Goal: Task Accomplishment & Management: Complete application form

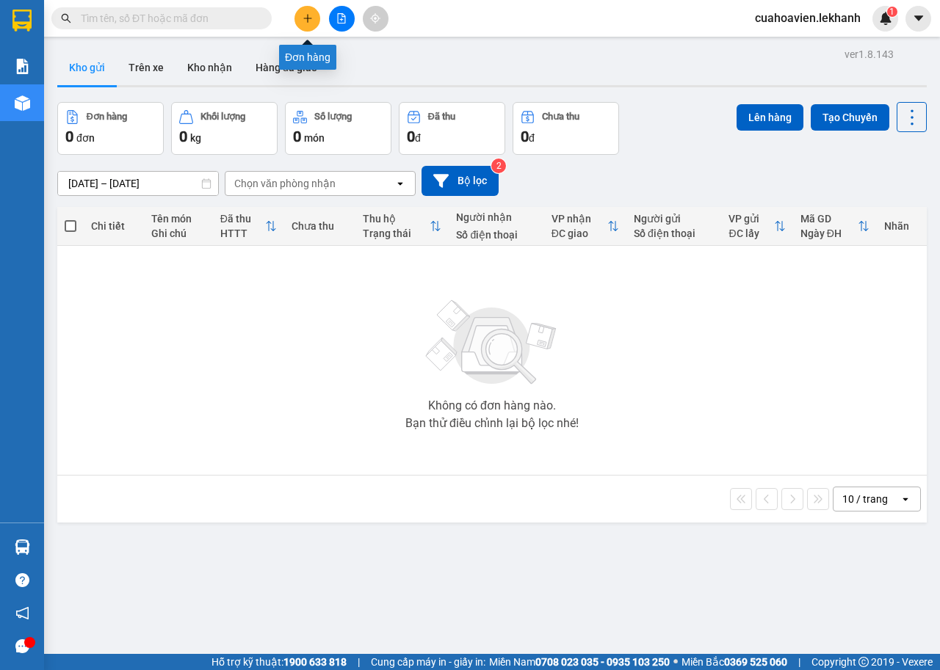
click at [305, 16] on icon "plus" at bounding box center [307, 18] width 10 height 10
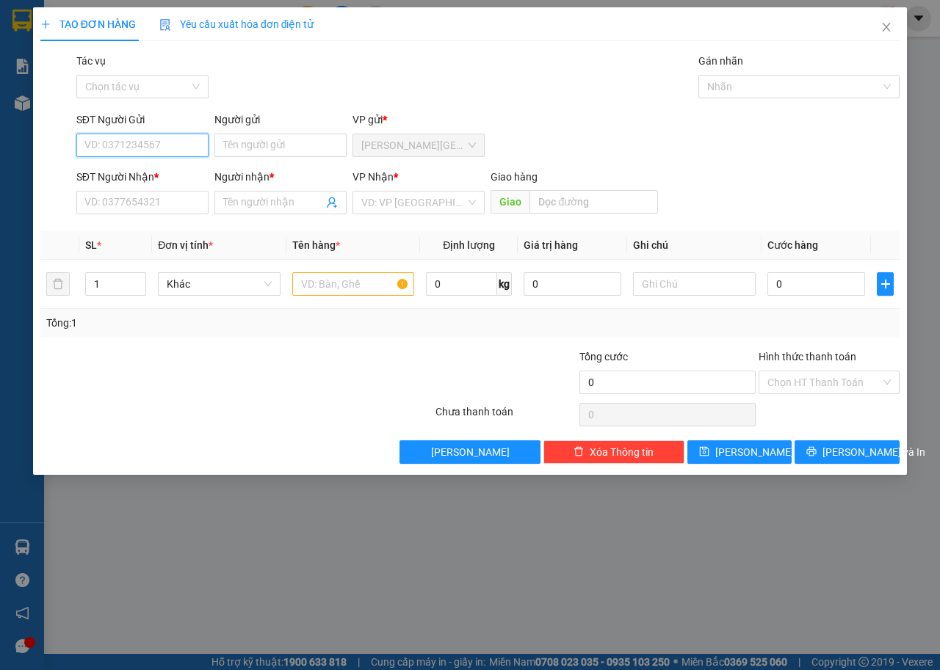
click at [126, 140] on input "SĐT Người Gửi" at bounding box center [142, 145] width 132 height 23
click at [148, 180] on div "0967743924 - [PERSON_NAME]" at bounding box center [157, 175] width 145 height 16
type input "0967743924"
type input "[PERSON_NAME]"
type input "0822559637"
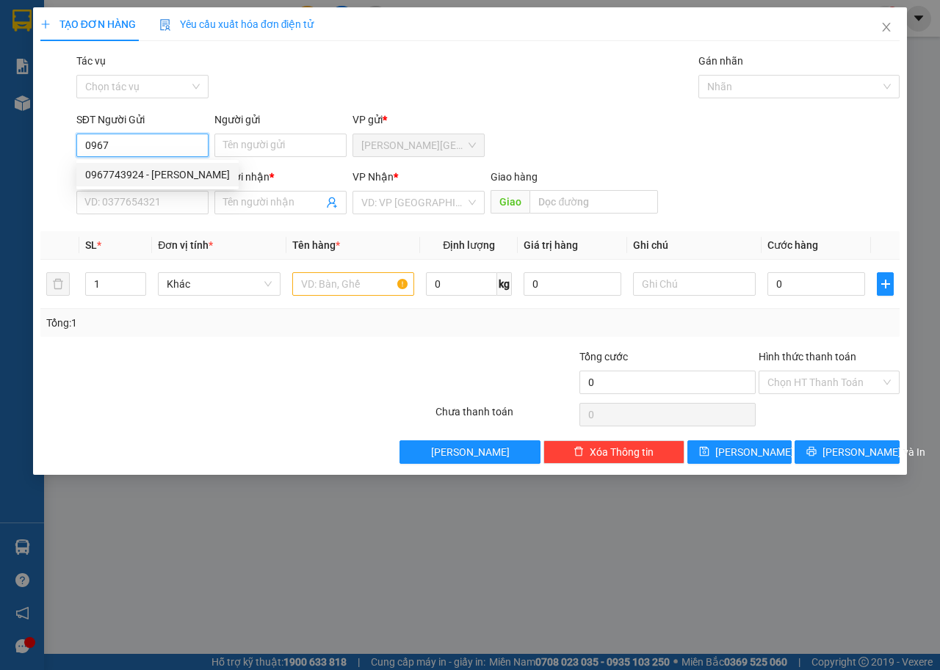
type input "[PERSON_NAME]"
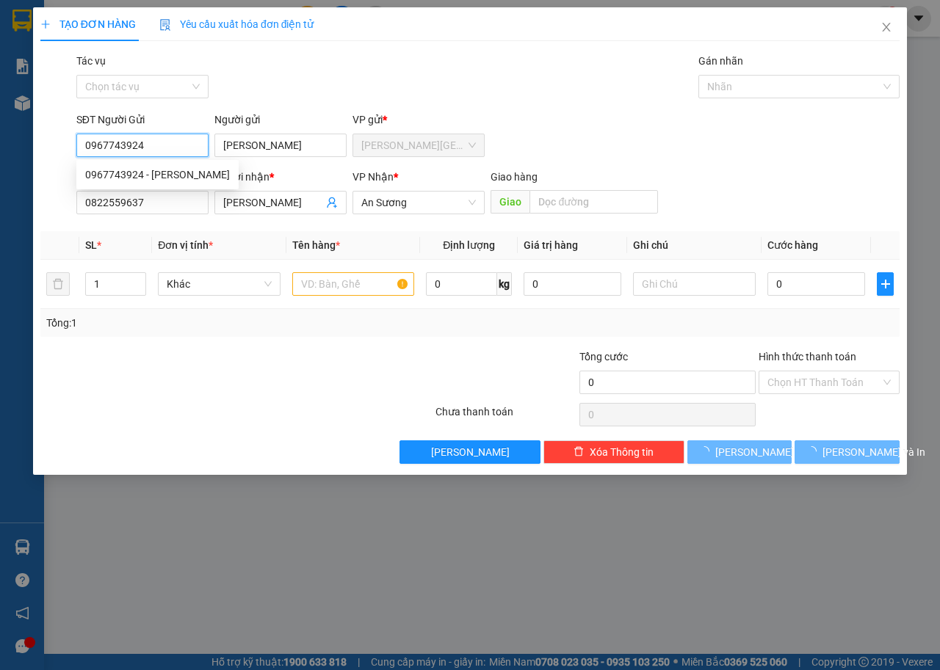
type input "30.000"
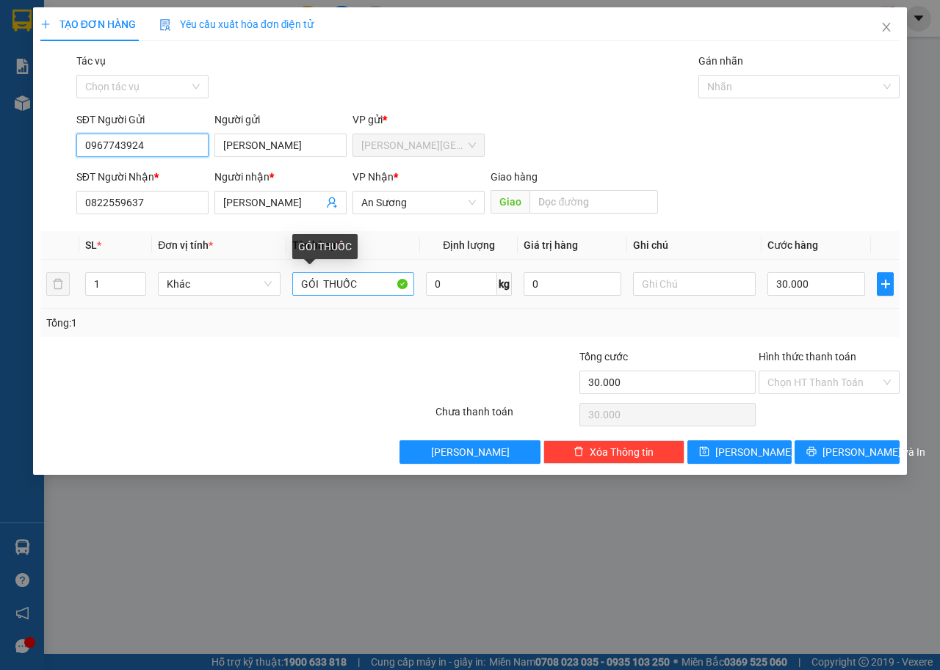
type input "0967743924"
drag, startPoint x: 360, startPoint y: 283, endPoint x: 0, endPoint y: 268, distance: 360.8
click at [0, 310] on div "TẠO ĐƠN HÀNG Yêu cầu xuất hóa đơn điện tử Transit Pickup Surcharge Ids Transit …" at bounding box center [470, 335] width 940 height 670
type input "D"
type input "ĐỒ ĂN HƯ K ĐỀN"
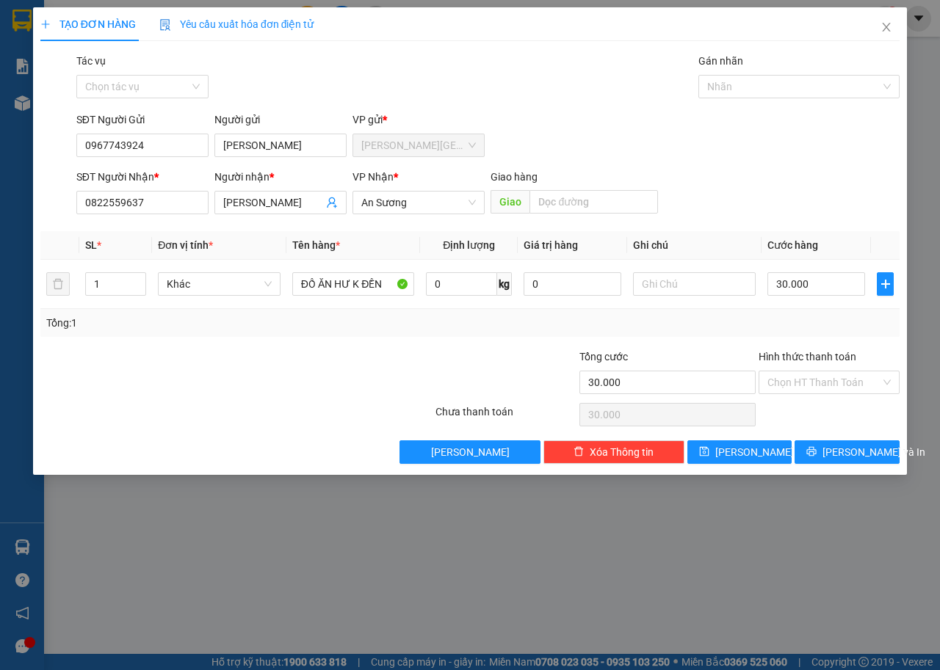
click at [831, 367] on div "Hình thức thanh toán" at bounding box center [828, 360] width 141 height 22
drag, startPoint x: 827, startPoint y: 373, endPoint x: 821, endPoint y: 392, distance: 20.2
click at [827, 376] on input "Hình thức thanh toán" at bounding box center [823, 382] width 113 height 22
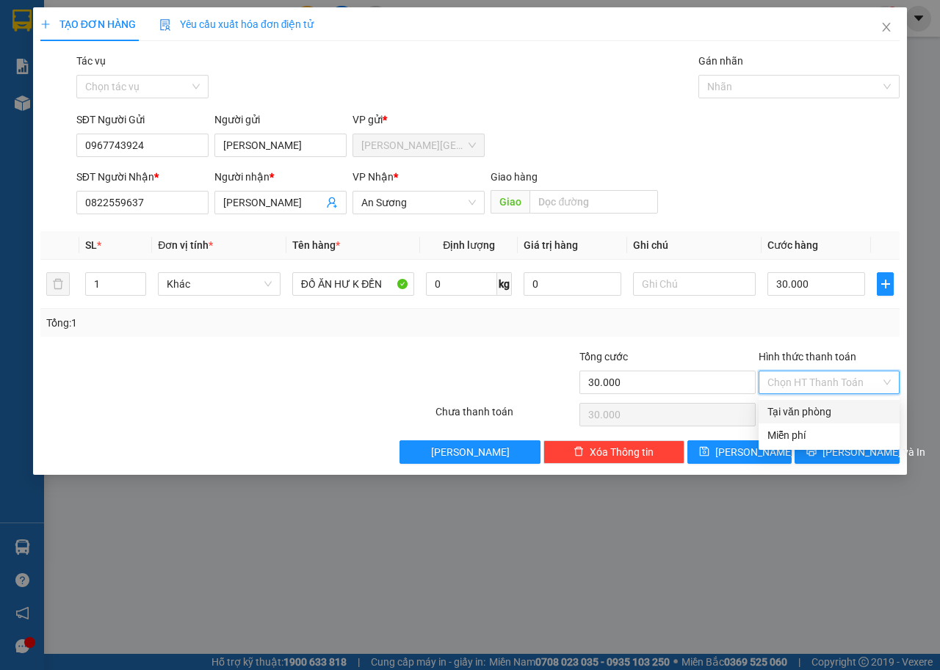
click at [820, 405] on div "Tại văn phòng" at bounding box center [828, 412] width 123 height 16
type input "0"
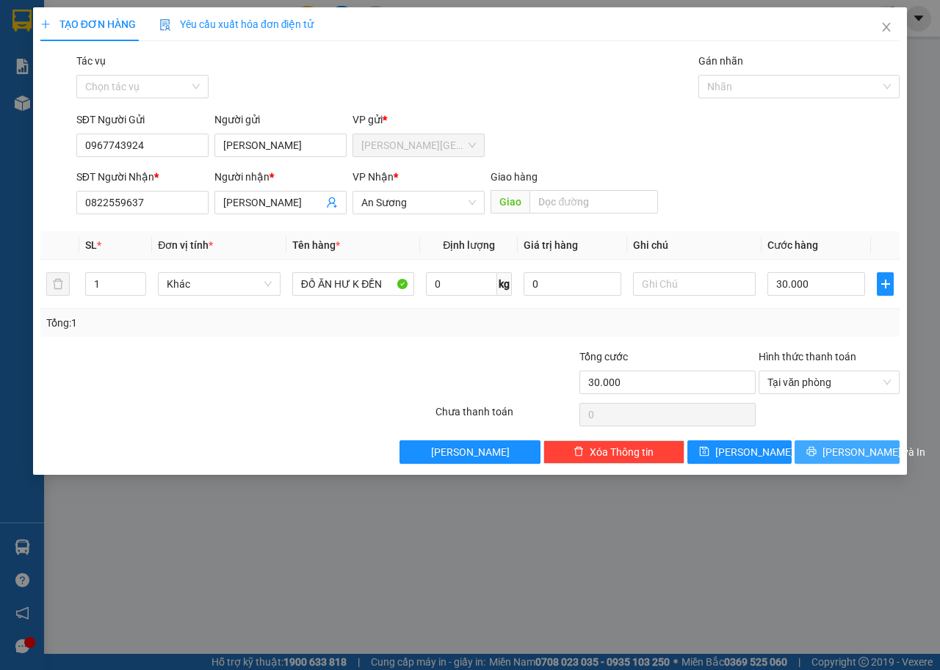
click at [854, 460] on button "[PERSON_NAME] và In" at bounding box center [846, 451] width 105 height 23
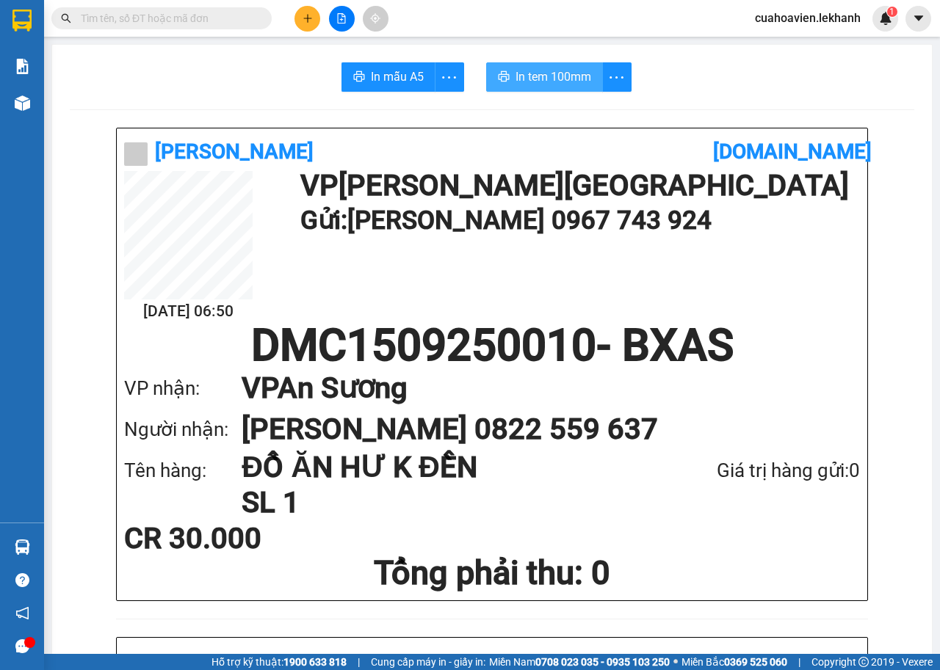
click at [547, 71] on span "In tem 100mm" at bounding box center [553, 77] width 76 height 18
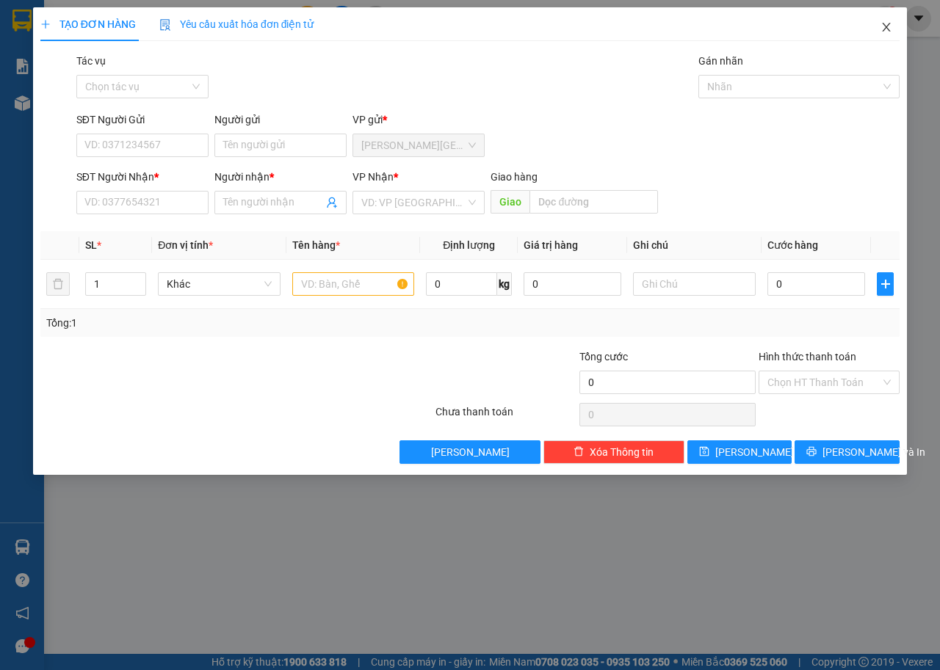
click at [882, 23] on icon "close" at bounding box center [886, 27] width 12 height 12
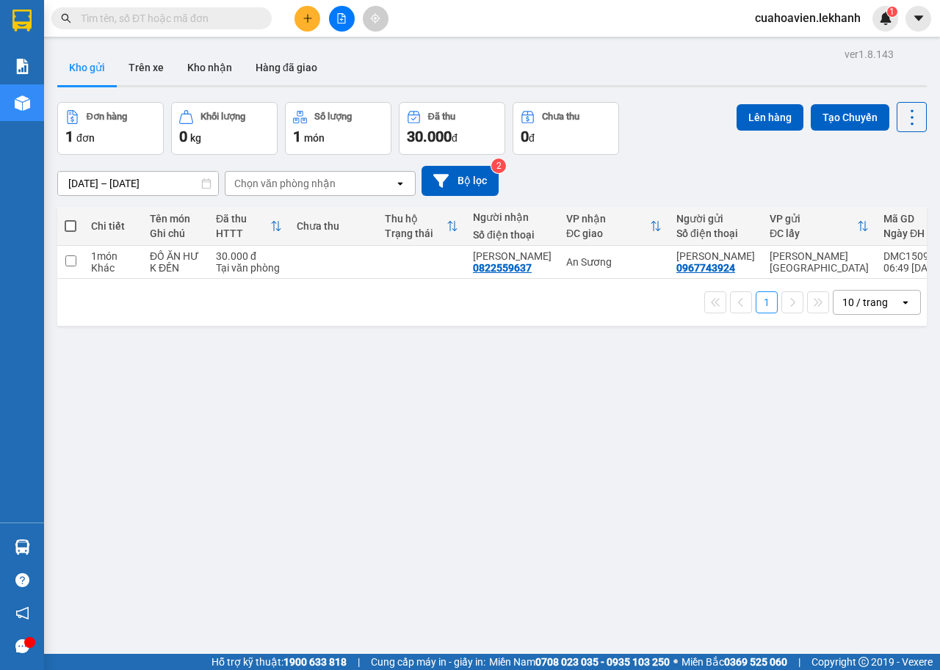
click at [309, 372] on div "ver 1.8.143 Kho gửi Trên xe Kho nhận Hàng đã giao Đơn hàng 1 đơn Khối lượng 0 k…" at bounding box center [491, 379] width 881 height 670
